Goal: Check status: Check status

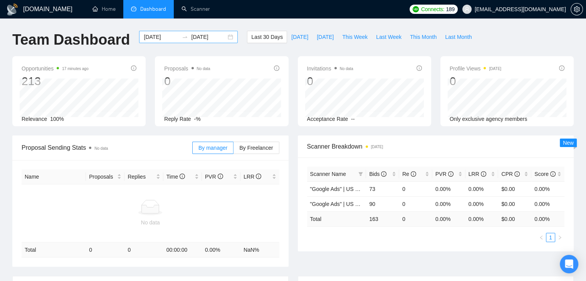
click at [152, 39] on input "[DATE]" at bounding box center [161, 37] width 35 height 8
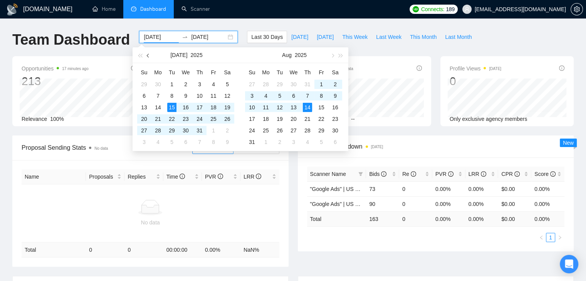
click at [147, 56] on span "button" at bounding box center [149, 56] width 4 height 4
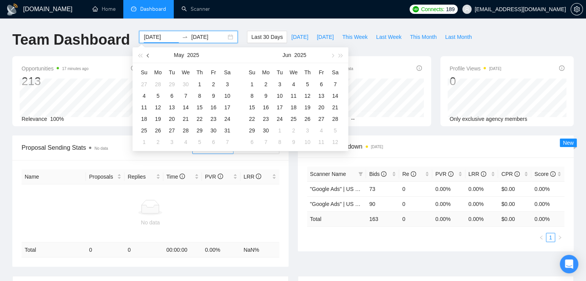
click at [147, 56] on span "button" at bounding box center [149, 56] width 4 height 4
click at [148, 56] on span "button" at bounding box center [149, 56] width 4 height 4
type input "[DATE]"
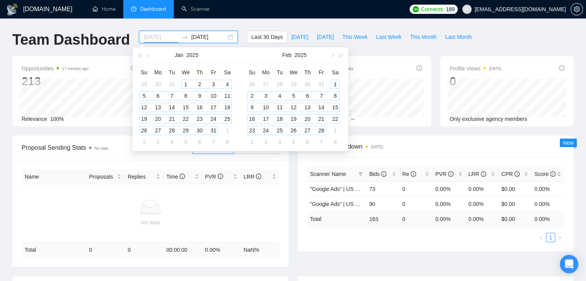
click at [188, 84] on div "1" at bounding box center [185, 84] width 9 height 9
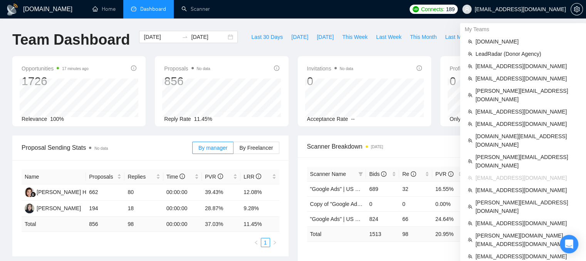
click at [527, 9] on span "[EMAIL_ADDRESS][DOMAIN_NAME]" at bounding box center [519, 9] width 91 height 0
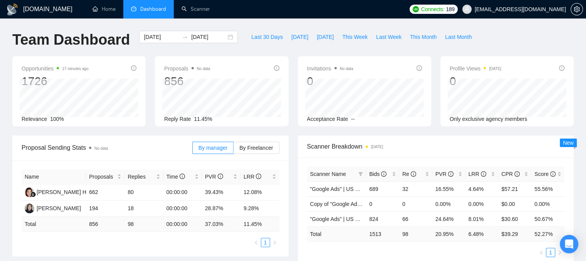
click at [529, 9] on span "[EMAIL_ADDRESS][DOMAIN_NAME]" at bounding box center [519, 9] width 91 height 0
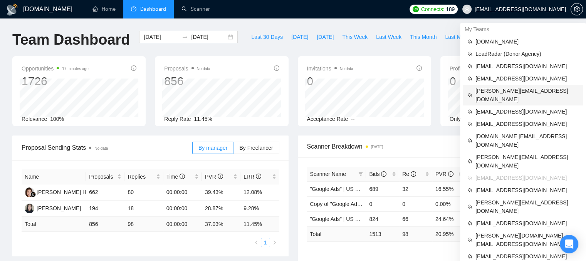
click at [506, 87] on span "[PERSON_NAME][EMAIL_ADDRESS][DOMAIN_NAME]" at bounding box center [526, 95] width 103 height 17
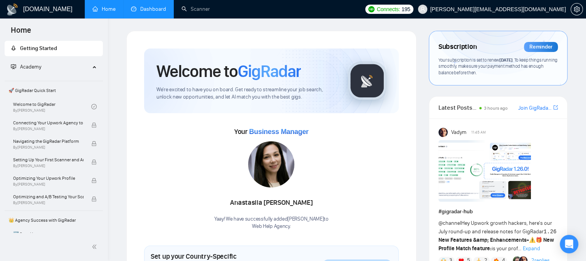
click at [161, 12] on link "Dashboard" at bounding box center [148, 9] width 35 height 7
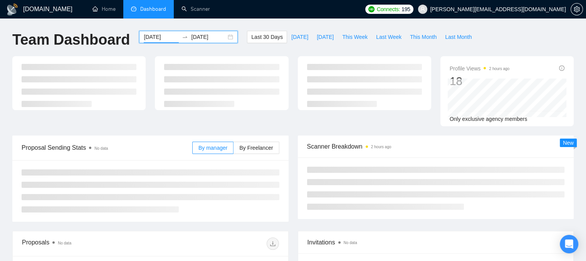
click at [156, 38] on input "[DATE]" at bounding box center [161, 37] width 35 height 8
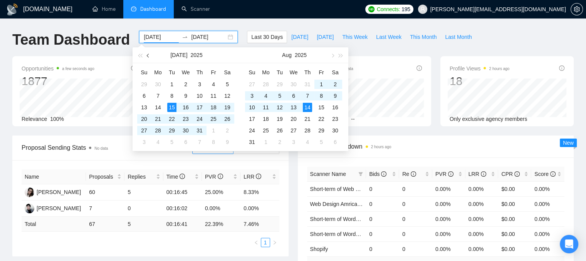
click at [147, 51] on button "button" at bounding box center [148, 54] width 8 height 15
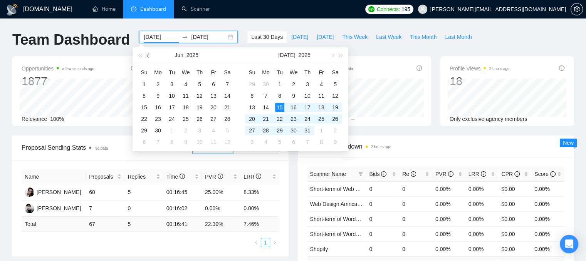
click at [147, 51] on button "button" at bounding box center [148, 54] width 8 height 15
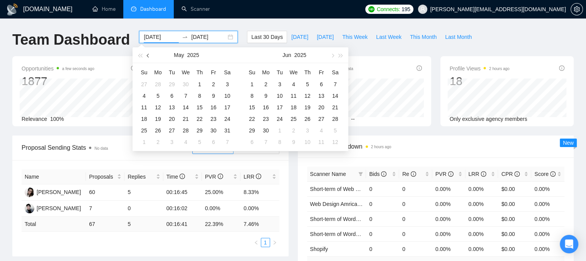
click at [147, 51] on button "button" at bounding box center [148, 54] width 8 height 15
type input "[DATE]"
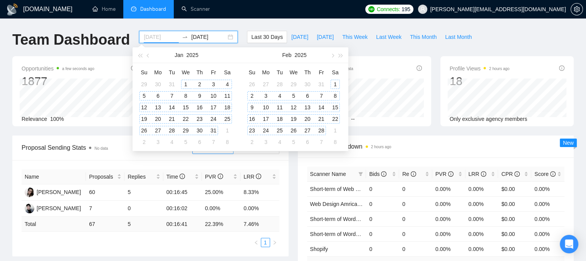
click at [184, 80] on div "1" at bounding box center [185, 84] width 9 height 9
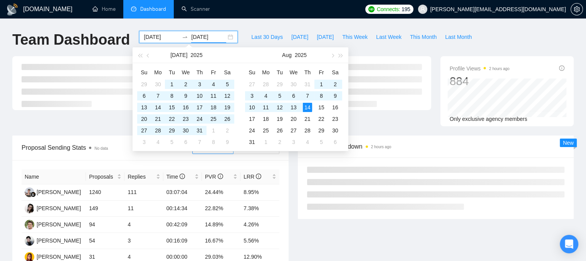
click at [124, 48] on div "Team Dashboard" at bounding box center [71, 43] width 127 height 25
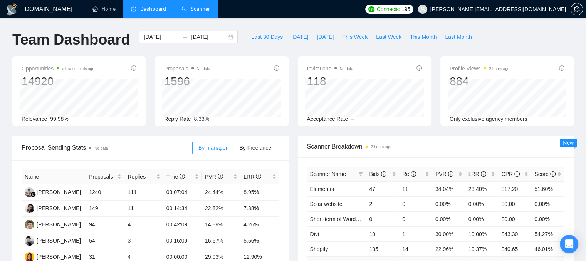
click at [201, 12] on link "Scanner" at bounding box center [195, 9] width 28 height 7
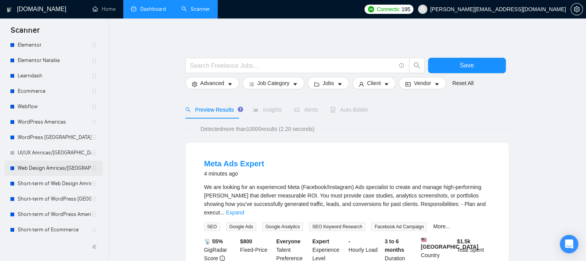
scroll to position [116, 0]
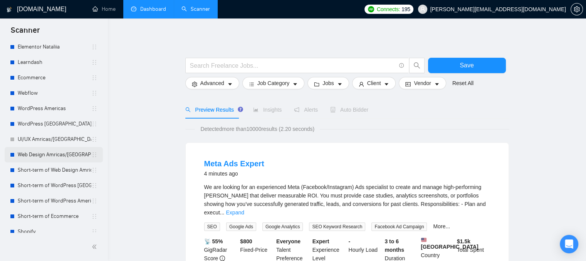
click at [56, 158] on link "Web Design Amricas/[GEOGRAPHIC_DATA]" at bounding box center [55, 154] width 74 height 15
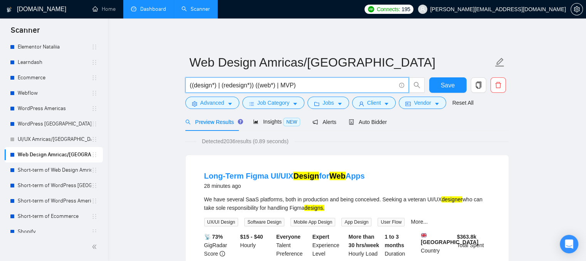
click at [224, 85] on input "((design*) | (redesign*)) ((web*) | MVP)" at bounding box center [293, 85] width 206 height 10
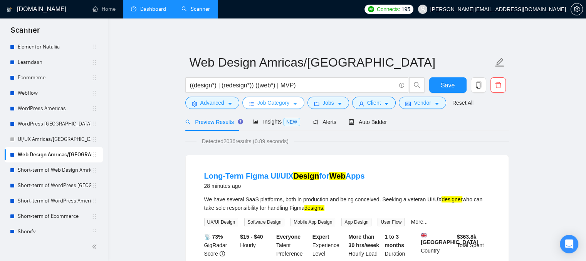
click at [275, 104] on span "Job Category" at bounding box center [273, 103] width 32 height 8
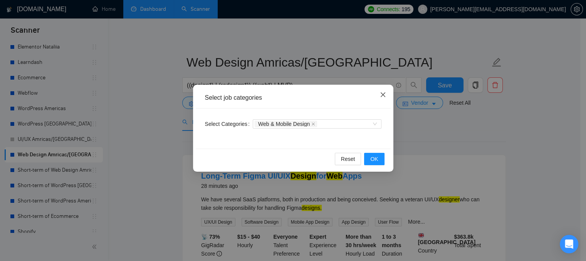
click at [380, 97] on icon "close" at bounding box center [382, 94] width 5 height 5
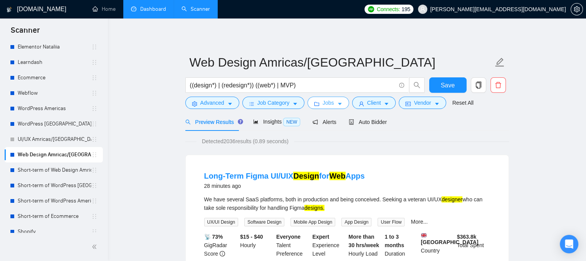
click at [315, 106] on icon "folder" at bounding box center [316, 103] width 5 height 5
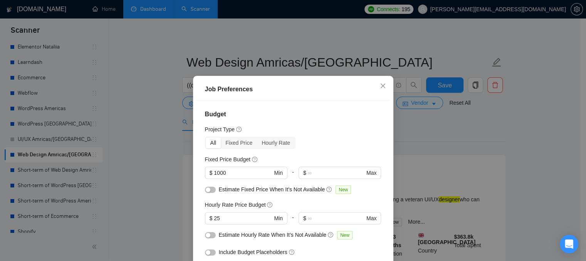
scroll to position [39, 0]
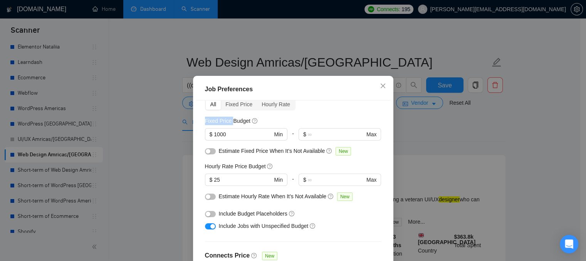
drag, startPoint x: 202, startPoint y: 120, endPoint x: 228, endPoint y: 120, distance: 26.6
click at [228, 120] on h5 "Fixed Price Budget" at bounding box center [227, 121] width 45 height 8
drag, startPoint x: 237, startPoint y: 153, endPoint x: 264, endPoint y: 152, distance: 27.4
click at [264, 152] on span "Estimate Fixed Price When It’s Not Available" at bounding box center [272, 151] width 106 height 6
drag, startPoint x: 287, startPoint y: 151, endPoint x: 319, endPoint y: 149, distance: 32.4
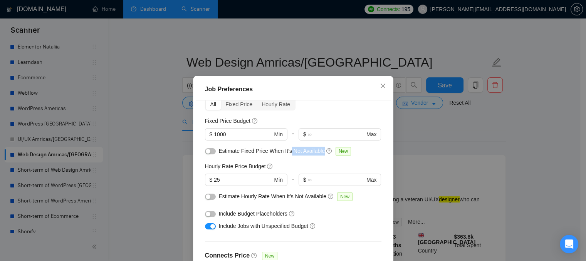
click at [319, 149] on span "Estimate Fixed Price When It’s Not Available" at bounding box center [272, 151] width 106 height 6
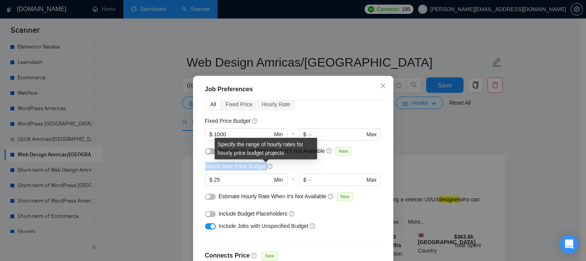
drag, startPoint x: 203, startPoint y: 166, endPoint x: 267, endPoint y: 163, distance: 64.8
click at [267, 163] on div "Hourly Rate Price Budget" at bounding box center [239, 166] width 69 height 8
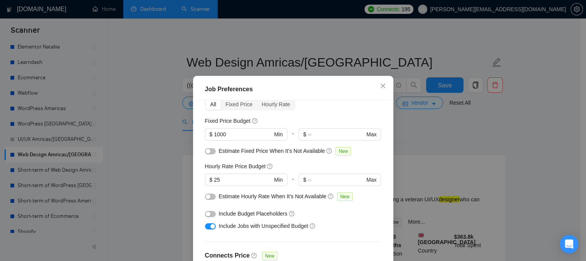
click at [287, 157] on div "Estimate Fixed Price When It’s Not Available New" at bounding box center [293, 153] width 176 height 12
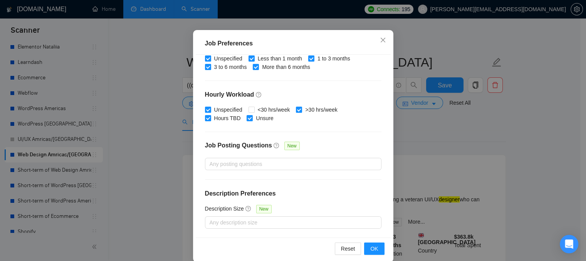
scroll to position [56, 0]
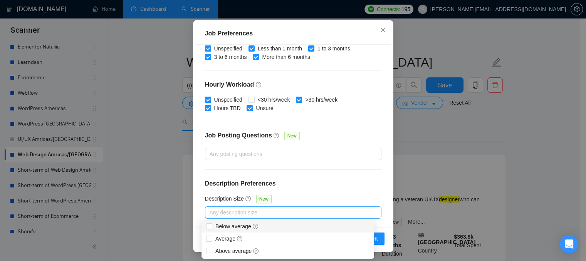
click at [241, 209] on div at bounding box center [289, 212] width 165 height 9
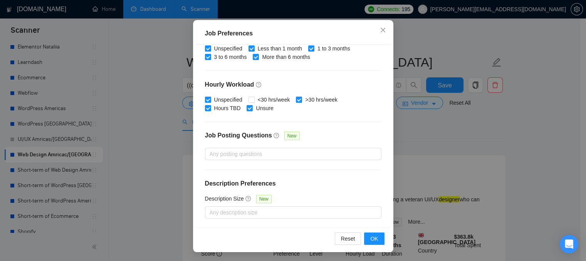
click at [297, 191] on div "Budget Project Type All Fixed Price Hourly Rate Fixed Price Budget $ 1000 Min -…" at bounding box center [293, 136] width 195 height 183
click at [382, 32] on icon "close" at bounding box center [383, 30] width 6 height 6
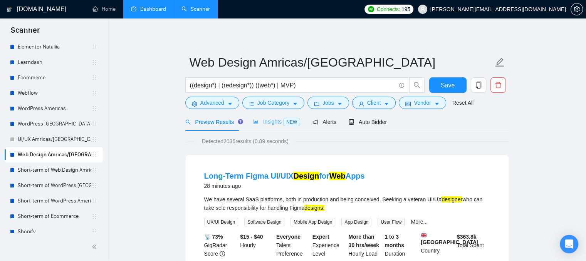
click at [272, 127] on div "Insights NEW" at bounding box center [276, 122] width 47 height 18
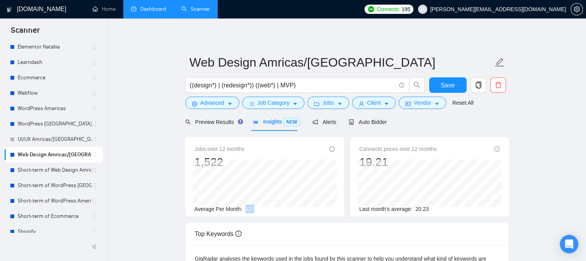
drag, startPoint x: 243, startPoint y: 209, endPoint x: 253, endPoint y: 211, distance: 10.3
click at [253, 211] on div "Average Per Month: 127" at bounding box center [264, 209] width 140 height 8
drag, startPoint x: 414, startPoint y: 209, endPoint x: 428, endPoint y: 212, distance: 13.7
click at [428, 212] on div "Last month's average: 20.23" at bounding box center [429, 209] width 140 height 8
click at [376, 124] on span "Auto Bidder" at bounding box center [368, 122] width 38 height 6
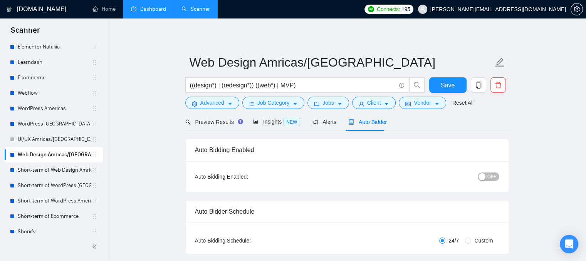
checkbox input "true"
drag, startPoint x: 461, startPoint y: 240, endPoint x: 447, endPoint y: 241, distance: 13.9
click at [447, 241] on span "24/7" at bounding box center [453, 240] width 17 height 8
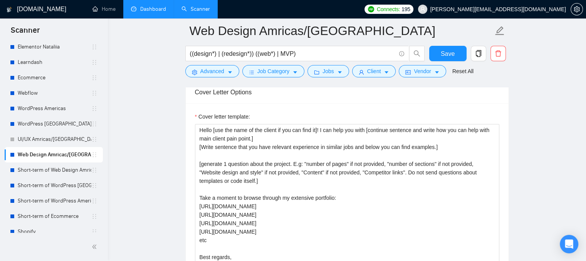
scroll to position [886, 0]
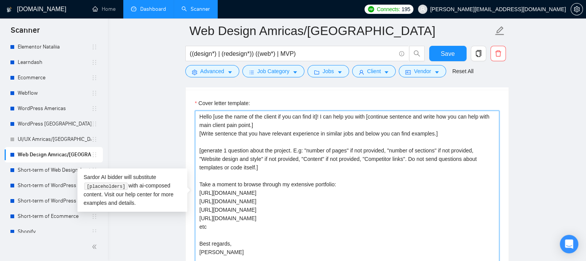
drag, startPoint x: 216, startPoint y: 253, endPoint x: 200, endPoint y: 115, distance: 138.8
click at [200, 115] on textarea "Hello [use the name of the client if you can find it]! I can help you with [con…" at bounding box center [347, 197] width 304 height 173
click at [198, 124] on textarea "Hello [use the name of the client if you can find it]! I can help you with [con…" at bounding box center [347, 197] width 304 height 173
click at [201, 119] on textarea "Hello [use the name of the client if you can find it]! I can help you with [con…" at bounding box center [347, 197] width 304 height 173
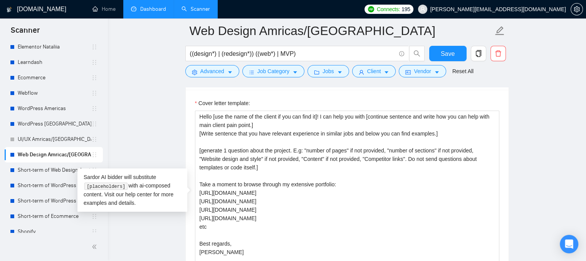
click at [144, 7] on link "Dashboard" at bounding box center [148, 9] width 35 height 7
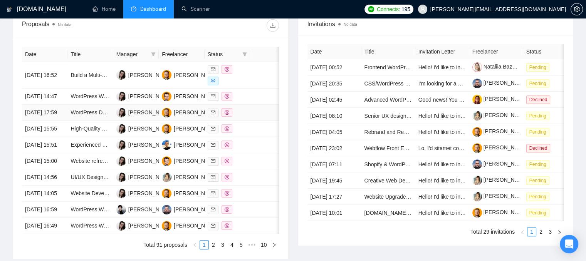
scroll to position [276, 0]
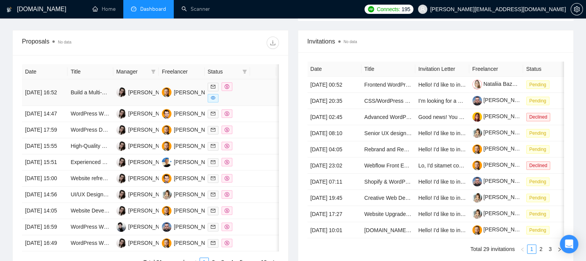
click at [234, 89] on div at bounding box center [227, 92] width 39 height 20
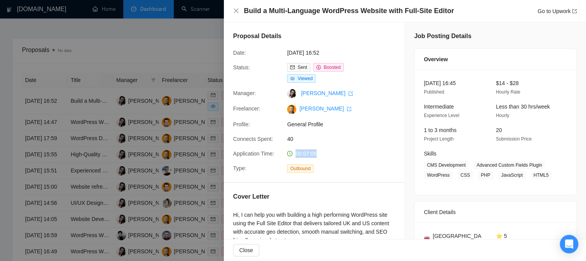
drag, startPoint x: 294, startPoint y: 152, endPoint x: 316, endPoint y: 158, distance: 22.3
click at [316, 158] on div "00:07:05" at bounding box center [324, 153] width 81 height 8
click at [188, 118] on div at bounding box center [293, 130] width 586 height 261
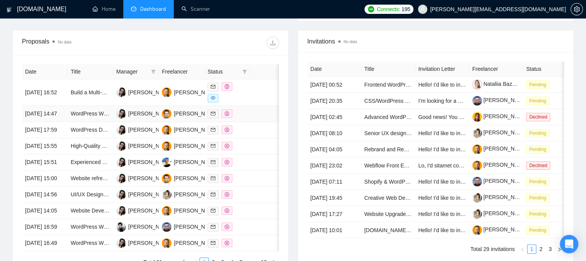
click at [244, 121] on td at bounding box center [226, 114] width 45 height 16
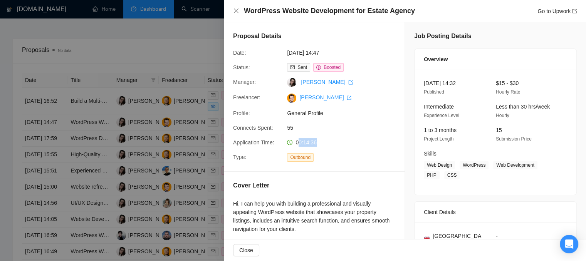
drag, startPoint x: 318, startPoint y: 142, endPoint x: 296, endPoint y: 143, distance: 22.0
click at [296, 143] on div "00:14:36" at bounding box center [324, 142] width 81 height 8
click at [206, 130] on div at bounding box center [293, 130] width 586 height 261
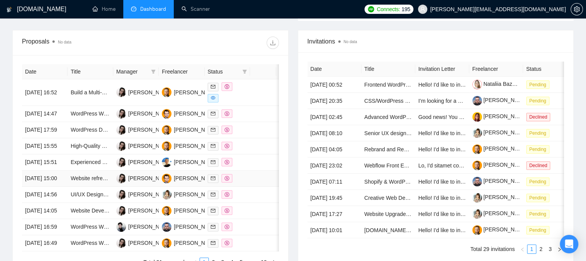
click at [248, 187] on td at bounding box center [226, 179] width 45 height 16
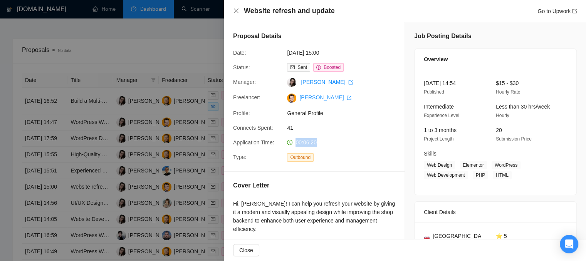
drag, startPoint x: 318, startPoint y: 143, endPoint x: 295, endPoint y: 144, distance: 23.1
click at [295, 144] on div "00:06:20" at bounding box center [324, 142] width 81 height 8
click at [238, 15] on div "Website refresh and update Go to Upwork" at bounding box center [404, 11] width 343 height 10
click at [238, 13] on icon "close" at bounding box center [236, 10] width 5 height 5
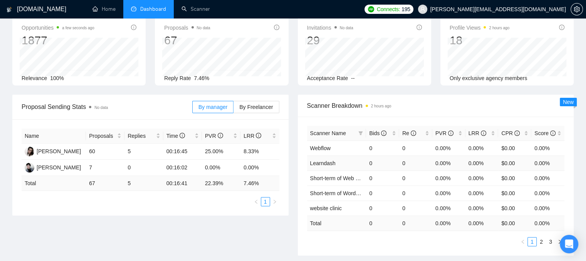
scroll to position [0, 0]
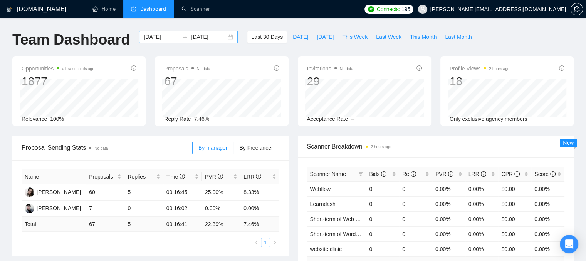
click at [155, 34] on input "[DATE]" at bounding box center [161, 37] width 35 height 8
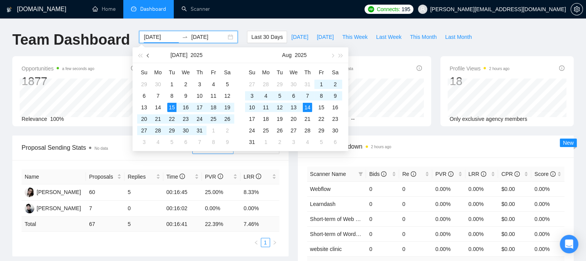
click at [147, 54] on button "button" at bounding box center [148, 54] width 8 height 15
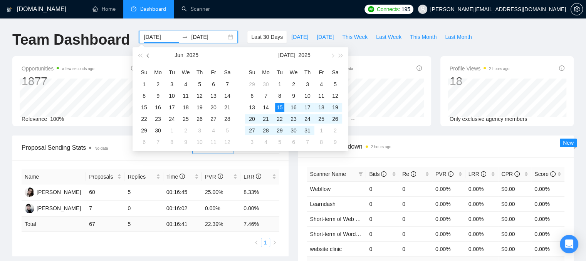
click at [147, 54] on button "button" at bounding box center [148, 54] width 8 height 15
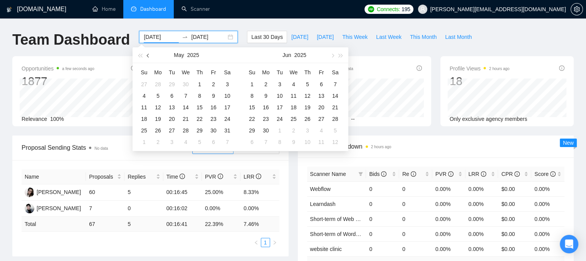
click at [147, 54] on button "button" at bounding box center [148, 54] width 8 height 15
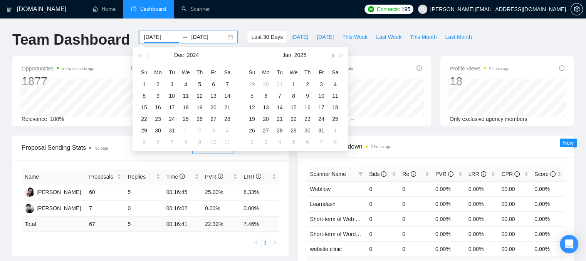
click at [333, 54] on button "button" at bounding box center [332, 54] width 8 height 15
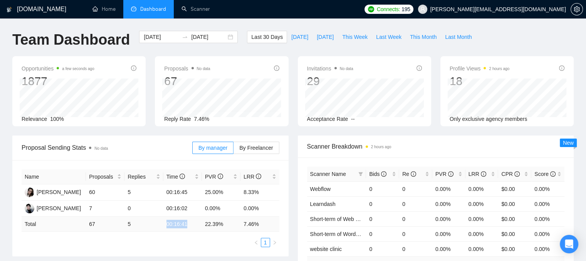
drag, startPoint x: 165, startPoint y: 222, endPoint x: 186, endPoint y: 225, distance: 21.5
click at [186, 225] on td "00:16:41" at bounding box center [182, 224] width 39 height 15
click at [161, 34] on input "[DATE]" at bounding box center [161, 37] width 35 height 8
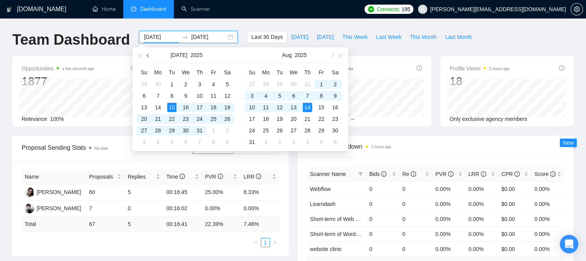
click at [148, 55] on span "button" at bounding box center [149, 56] width 4 height 4
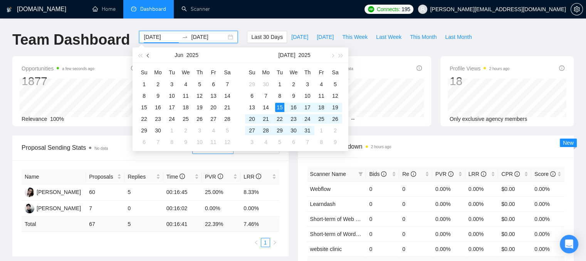
click at [148, 55] on span "button" at bounding box center [149, 56] width 4 height 4
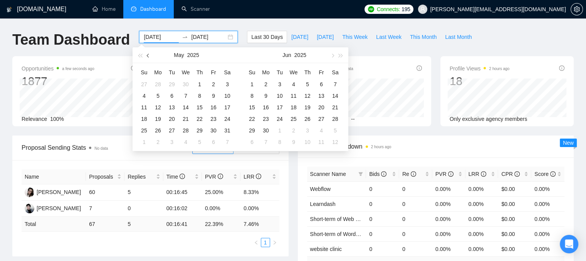
click at [147, 55] on span "button" at bounding box center [149, 56] width 4 height 4
type input "[DATE]"
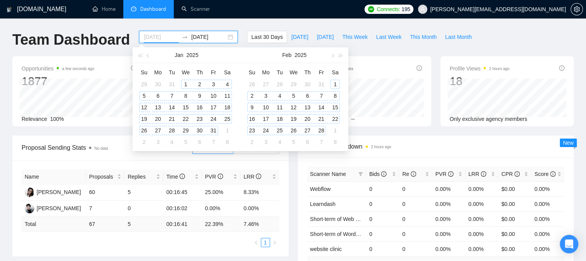
click at [182, 80] on div "1" at bounding box center [185, 84] width 9 height 9
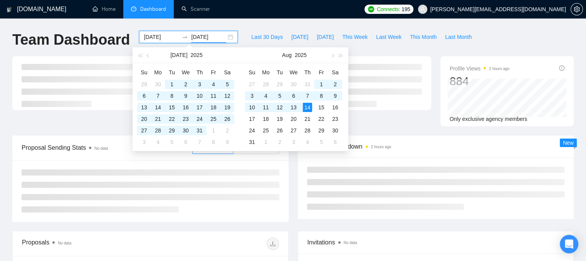
type input "[DATE]"
click at [384, 127] on div "Invitations No data 118 Acceptance Rate -- Profile Views 2 hours ago 884 Only e…" at bounding box center [293, 95] width 570 height 79
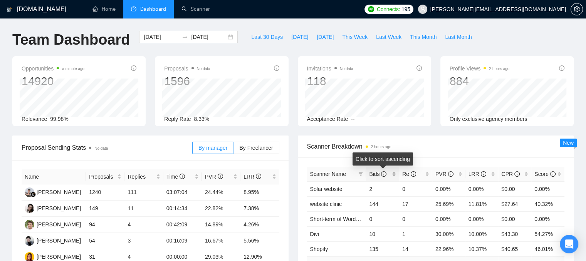
click at [394, 176] on div "Bids" at bounding box center [382, 174] width 27 height 8
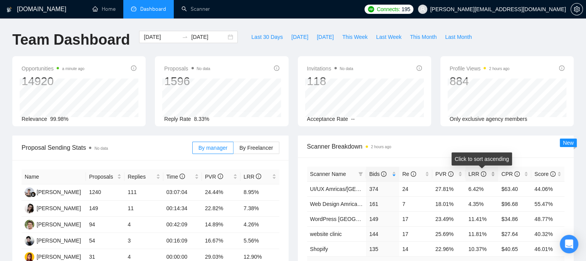
click at [493, 173] on div "LRR" at bounding box center [481, 174] width 27 height 8
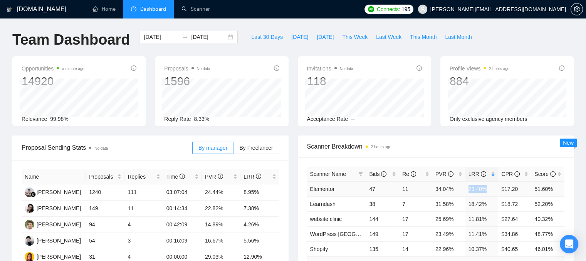
drag, startPoint x: 484, startPoint y: 189, endPoint x: 468, endPoint y: 190, distance: 16.2
click at [468, 190] on td "23.40%" at bounding box center [481, 188] width 33 height 15
drag, startPoint x: 501, startPoint y: 188, endPoint x: 518, endPoint y: 189, distance: 16.2
click at [518, 189] on td "$17.20" at bounding box center [514, 188] width 33 height 15
drag, startPoint x: 402, startPoint y: 189, endPoint x: 407, endPoint y: 188, distance: 4.7
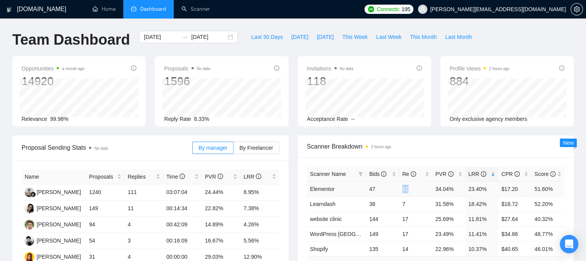
click at [407, 188] on td "11" at bounding box center [415, 188] width 33 height 15
drag, startPoint x: 516, startPoint y: 188, endPoint x: 501, endPoint y: 186, distance: 15.6
click at [501, 186] on td "$17.20" at bounding box center [514, 188] width 33 height 15
click at [359, 174] on icon "filter" at bounding box center [360, 174] width 5 height 5
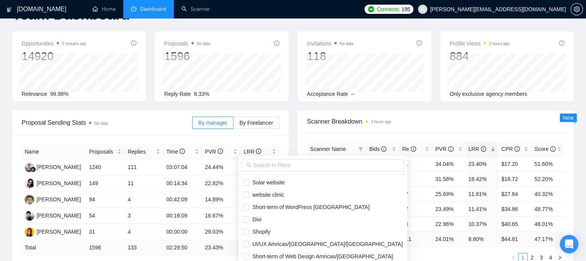
scroll to position [39, 0]
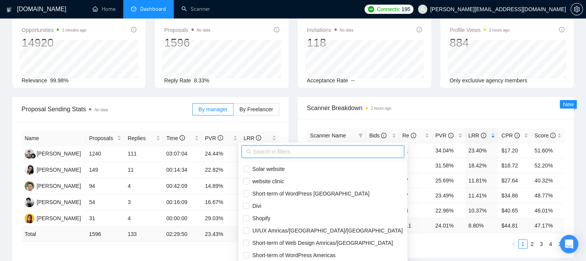
click at [297, 151] on input "text" at bounding box center [326, 151] width 146 height 8
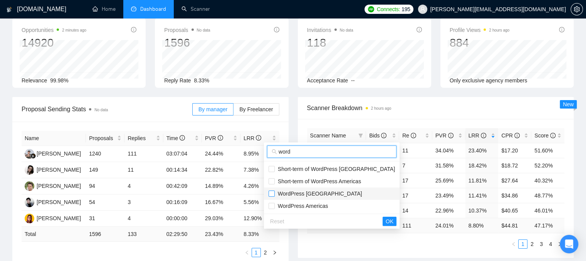
type input "word"
click at [270, 194] on input "checkbox" at bounding box center [271, 194] width 6 height 6
checkbox input "true"
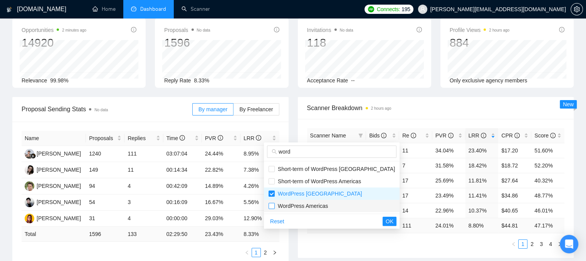
click at [269, 207] on input "checkbox" at bounding box center [271, 206] width 6 height 6
checkbox input "true"
click at [382, 224] on button "OK" at bounding box center [389, 221] width 14 height 9
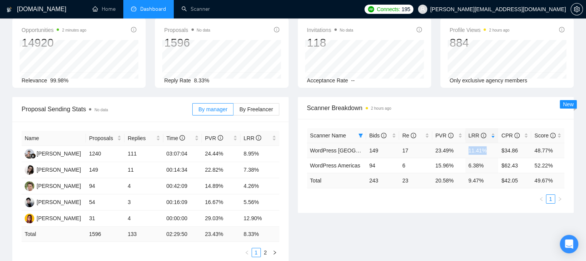
drag, startPoint x: 469, startPoint y: 151, endPoint x: 486, endPoint y: 152, distance: 17.7
click at [486, 152] on td "11.41%" at bounding box center [481, 150] width 33 height 15
click at [472, 154] on td "11.41%" at bounding box center [481, 150] width 33 height 15
click at [473, 168] on td "6.38%" at bounding box center [481, 165] width 33 height 15
drag, startPoint x: 520, startPoint y: 150, endPoint x: 502, endPoint y: 152, distance: 18.3
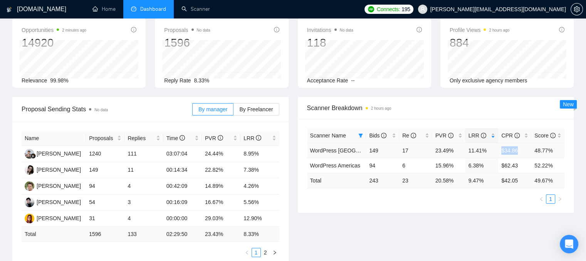
click at [502, 152] on td "$34.86" at bounding box center [514, 150] width 33 height 15
drag, startPoint x: 377, startPoint y: 151, endPoint x: 370, endPoint y: 150, distance: 7.4
click at [370, 150] on td "149" at bounding box center [382, 150] width 33 height 15
drag, startPoint x: 466, startPoint y: 150, endPoint x: 486, endPoint y: 151, distance: 20.4
click at [486, 151] on td "11.41%" at bounding box center [481, 150] width 33 height 15
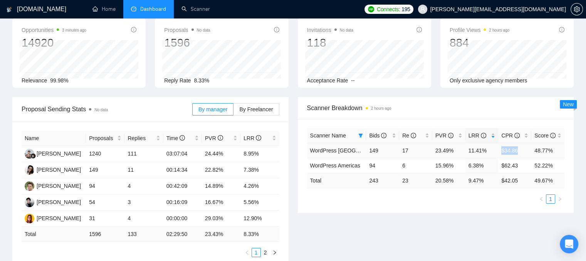
drag, startPoint x: 502, startPoint y: 153, endPoint x: 516, endPoint y: 151, distance: 14.1
click at [516, 151] on td "$34.86" at bounding box center [514, 150] width 33 height 15
click at [362, 138] on span at bounding box center [361, 136] width 8 height 12
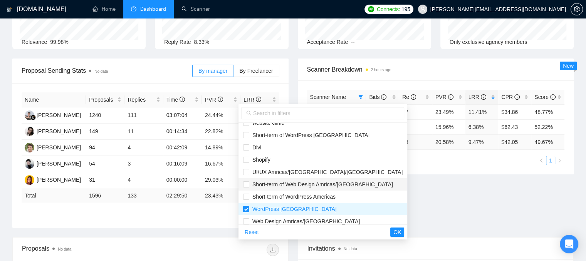
scroll to position [0, 0]
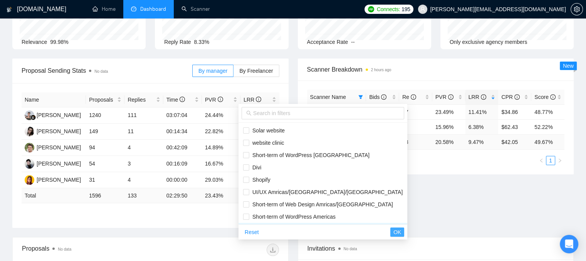
click at [393, 229] on span "OK" at bounding box center [397, 232] width 8 height 8
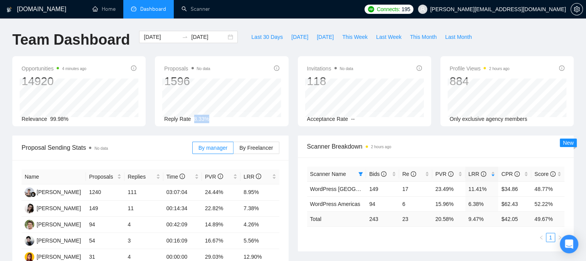
drag, startPoint x: 193, startPoint y: 119, endPoint x: 211, endPoint y: 119, distance: 17.7
click at [211, 119] on div "Reply Rate 8.33%" at bounding box center [221, 119] width 115 height 8
drag, startPoint x: 469, startPoint y: 190, endPoint x: 488, endPoint y: 193, distance: 19.1
click at [488, 193] on td "11.41%" at bounding box center [481, 188] width 33 height 15
click at [359, 177] on span at bounding box center [361, 174] width 8 height 12
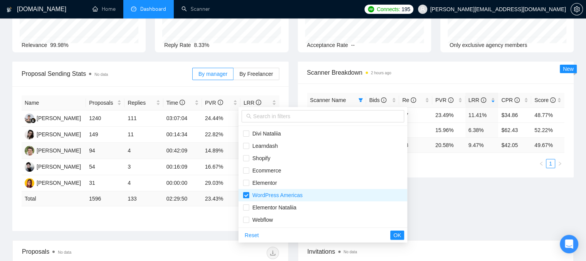
scroll to position [77, 0]
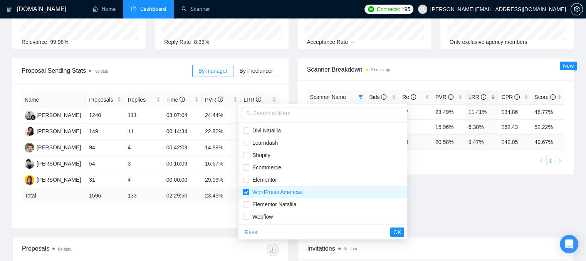
click at [250, 230] on span "Reset" at bounding box center [252, 232] width 14 height 8
checkbox input "false"
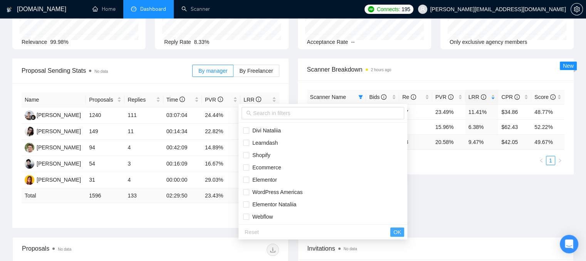
click at [393, 231] on span "OK" at bounding box center [397, 232] width 8 height 8
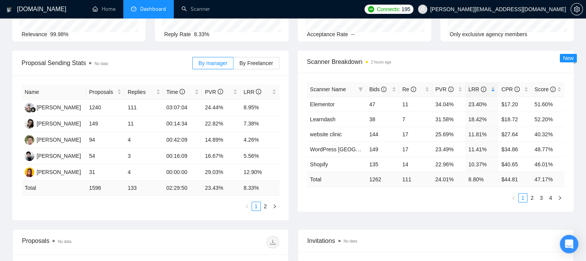
scroll to position [0, 0]
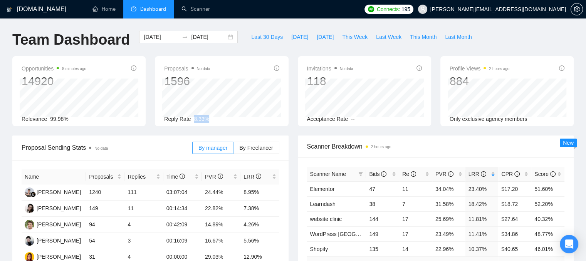
drag, startPoint x: 192, startPoint y: 118, endPoint x: 208, endPoint y: 120, distance: 15.6
click at [208, 120] on div "Reply Rate 8.33%" at bounding box center [221, 119] width 115 height 8
drag, startPoint x: 471, startPoint y: 193, endPoint x: 485, endPoint y: 194, distance: 14.0
click at [485, 194] on td "23.40%" at bounding box center [481, 188] width 33 height 15
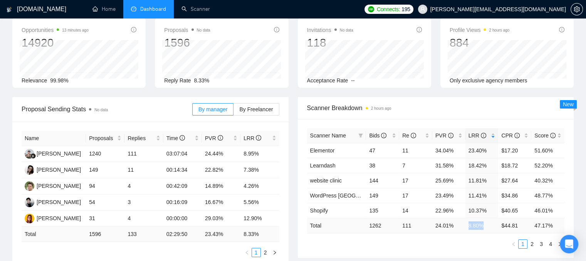
drag, startPoint x: 468, startPoint y: 226, endPoint x: 481, endPoint y: 231, distance: 14.2
click at [482, 230] on td "8.80 %" at bounding box center [481, 225] width 33 height 15
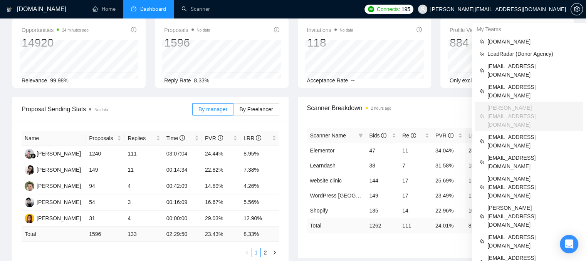
click at [498, 13] on span "[PERSON_NAME][EMAIL_ADDRESS][DOMAIN_NAME]" at bounding box center [491, 9] width 157 height 25
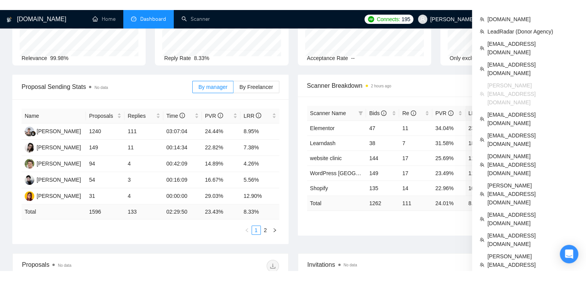
scroll to position [0, 0]
